Goal: Transaction & Acquisition: Purchase product/service

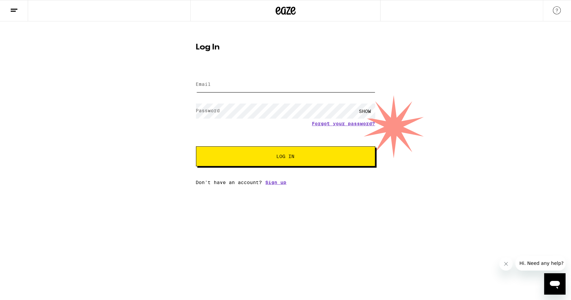
type input "[EMAIL_ADDRESS][DOMAIN_NAME]"
click at [230, 155] on span "Log In" at bounding box center [285, 156] width 125 height 5
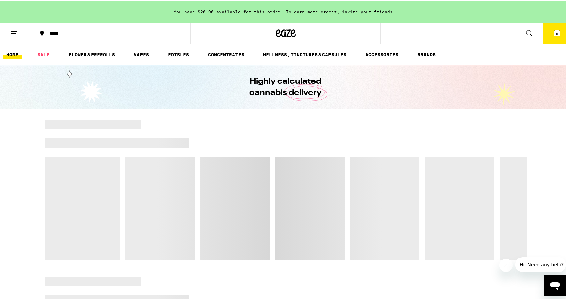
click at [553, 31] on icon at bounding box center [557, 32] width 8 height 8
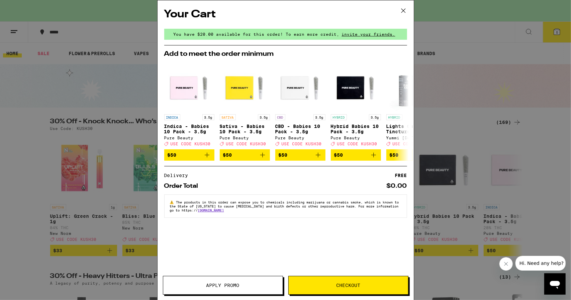
click at [404, 14] on icon at bounding box center [403, 11] width 10 height 10
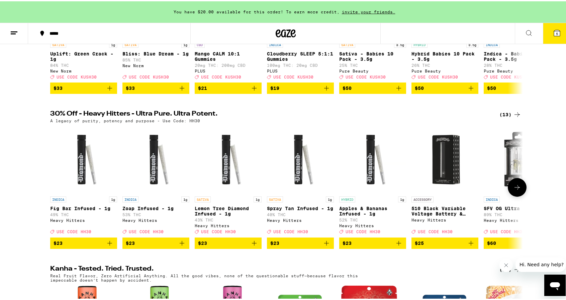
scroll to position [167, 0]
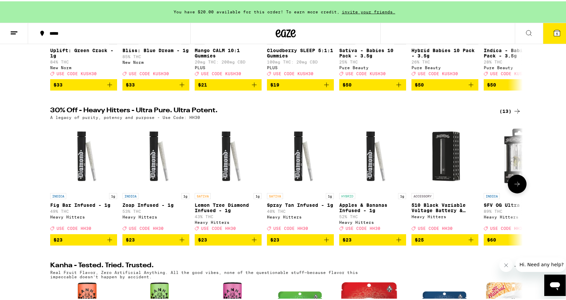
click at [515, 187] on icon at bounding box center [517, 183] width 8 height 8
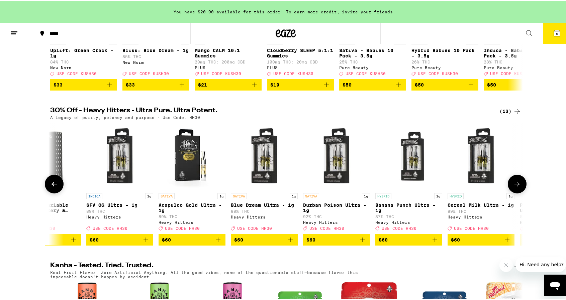
scroll to position [0, 398]
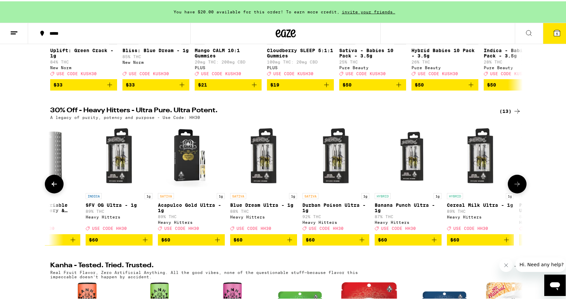
click at [45, 188] on button at bounding box center [54, 183] width 19 height 19
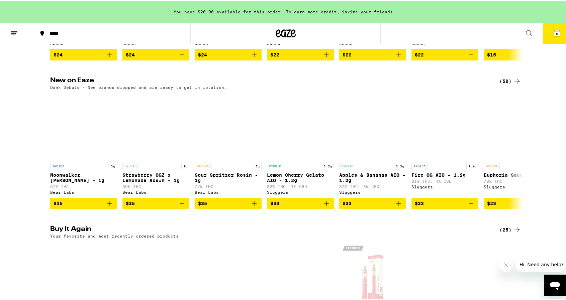
scroll to position [0, 0]
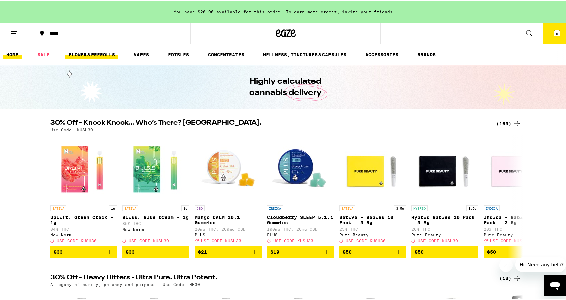
click at [78, 50] on link "FLOWER & PREROLLS" at bounding box center [91, 54] width 53 height 8
click at [92, 55] on link "FLOWER & PREROLLS" at bounding box center [91, 54] width 53 height 8
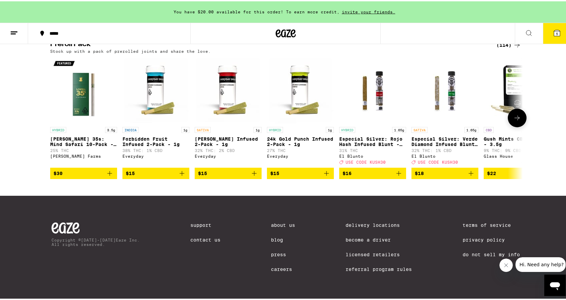
scroll to position [502, 0]
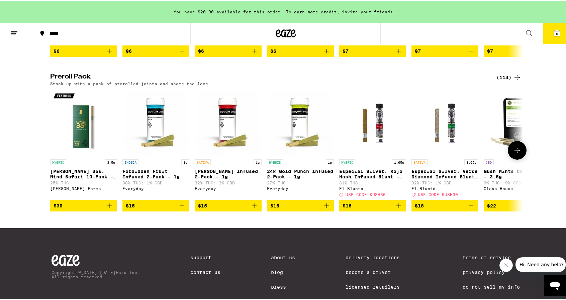
click at [515, 153] on icon at bounding box center [517, 149] width 8 height 8
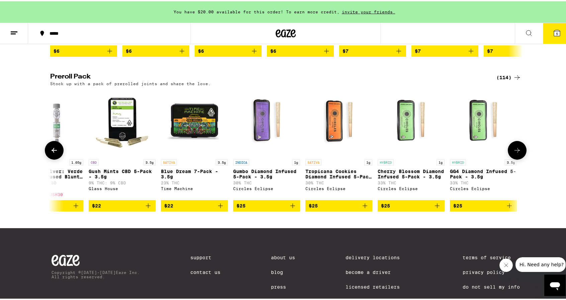
scroll to position [0, 398]
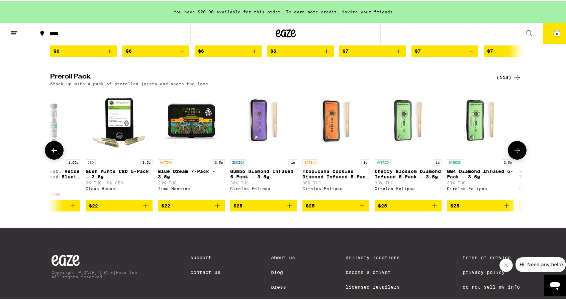
click at [514, 152] on icon at bounding box center [516, 149] width 5 height 5
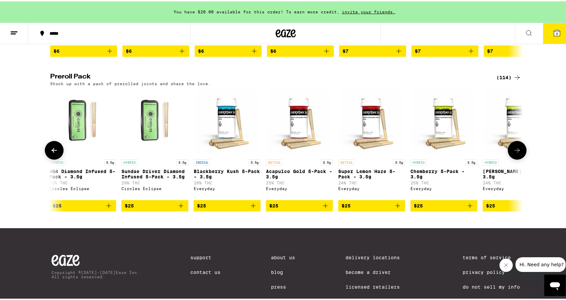
scroll to position [0, 796]
click at [57, 159] on div at bounding box center [54, 149] width 19 height 19
click at [55, 153] on icon at bounding box center [54, 149] width 8 height 8
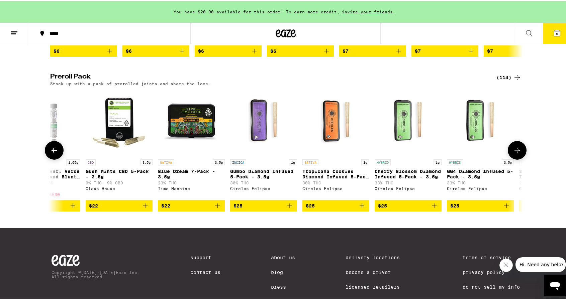
click at [60, 159] on button at bounding box center [54, 149] width 19 height 19
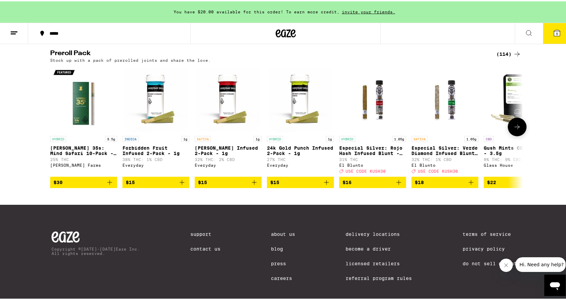
scroll to position [502, 0]
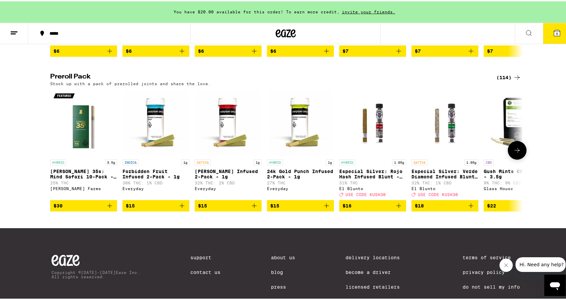
click at [515, 152] on icon at bounding box center [516, 149] width 5 height 5
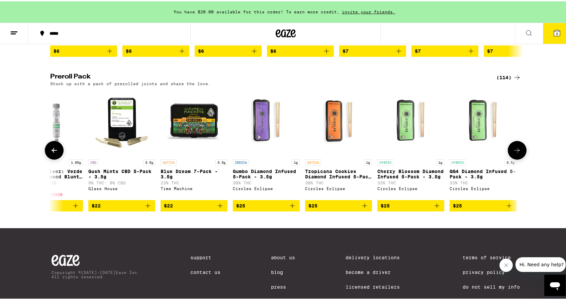
scroll to position [0, 398]
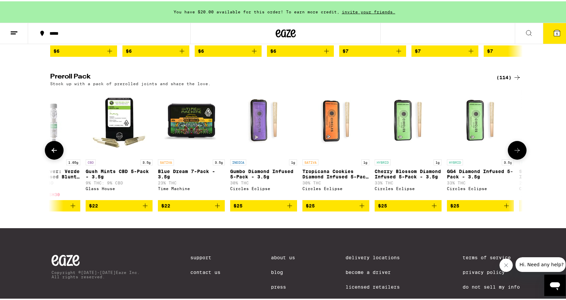
click at [521, 159] on button at bounding box center [517, 149] width 19 height 19
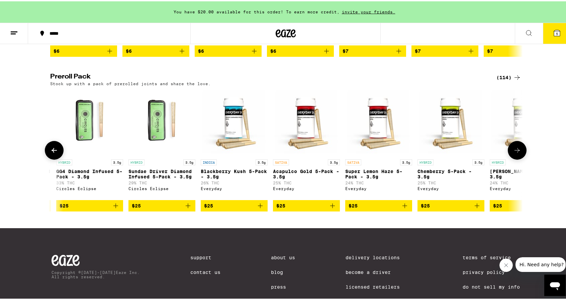
scroll to position [0, 796]
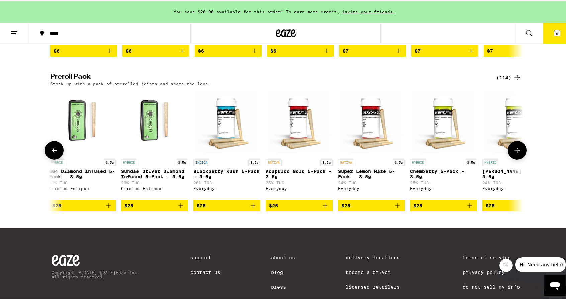
click at [516, 153] on icon at bounding box center [517, 149] width 8 height 8
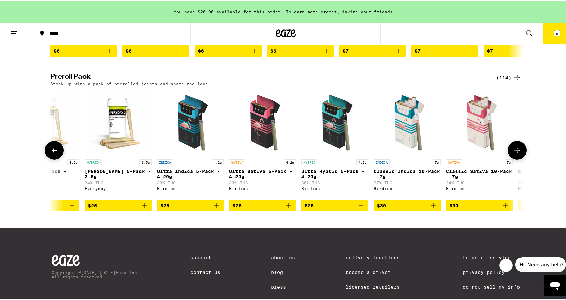
scroll to position [0, 1194]
click at [55, 153] on icon at bounding box center [54, 149] width 8 height 8
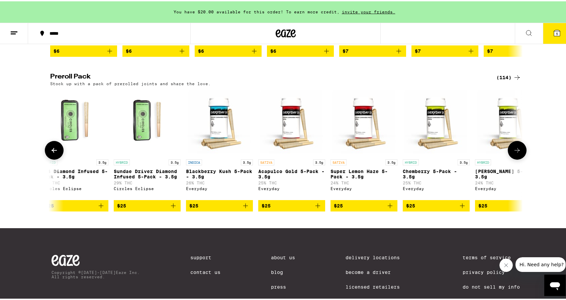
click at [55, 153] on icon at bounding box center [54, 149] width 8 height 8
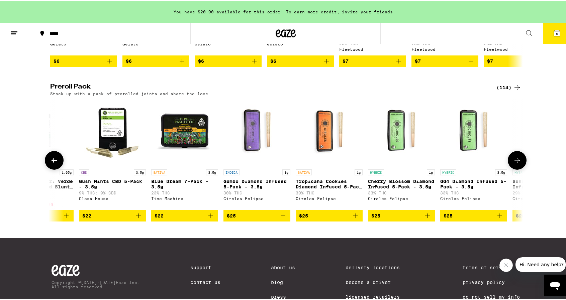
scroll to position [502, 0]
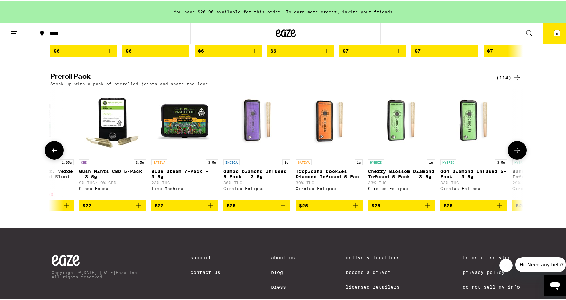
click at [58, 159] on button at bounding box center [54, 149] width 19 height 19
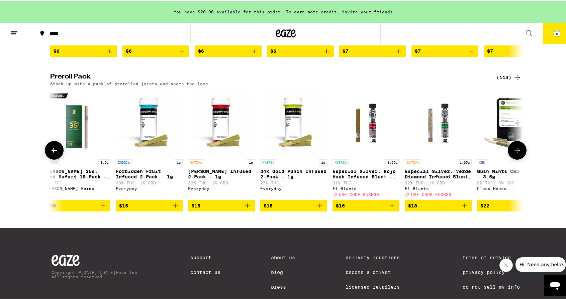
click at [509, 159] on button at bounding box center [517, 149] width 19 height 19
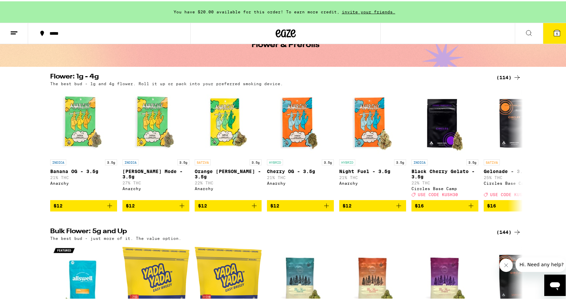
scroll to position [0, 0]
